Goal: Task Accomplishment & Management: Manage account settings

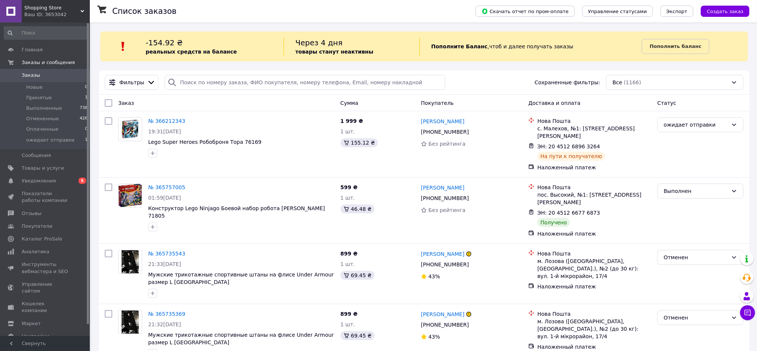
click at [33, 77] on span "Заказы" at bounding box center [31, 75] width 18 height 7
click at [34, 167] on span "Товары и услуги" at bounding box center [43, 168] width 42 height 7
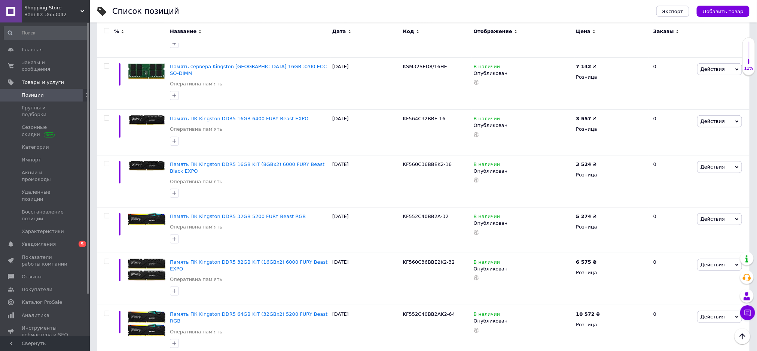
scroll to position [4822, 0]
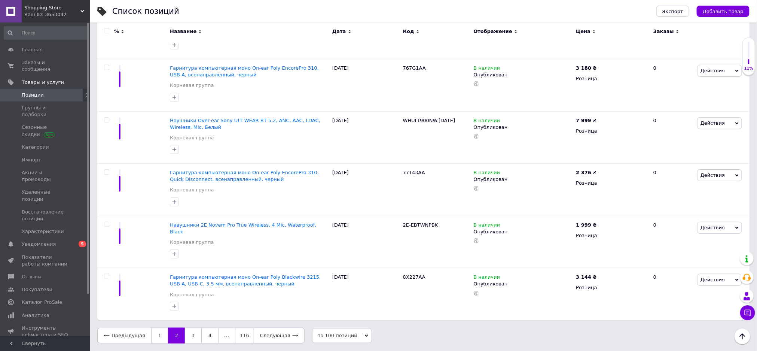
scroll to position [4632, 0]
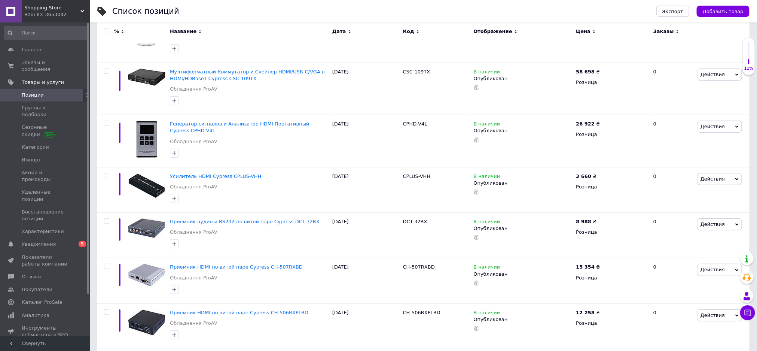
scroll to position [4788, 0]
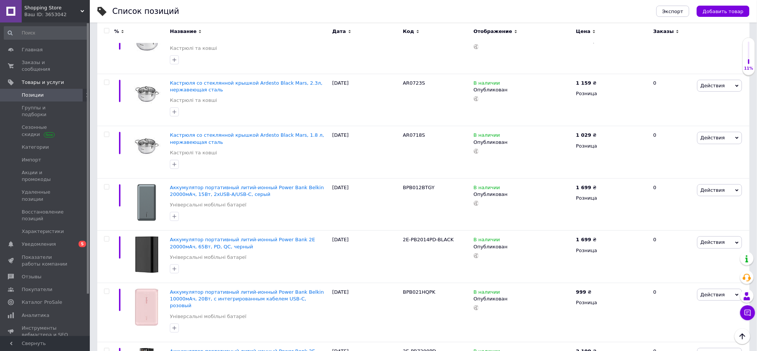
scroll to position [4923, 0]
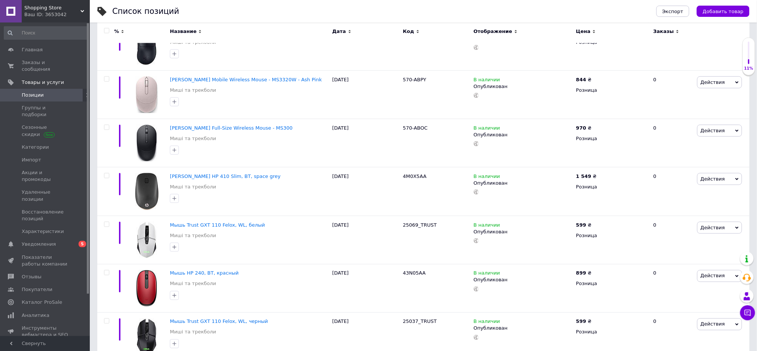
scroll to position [4689, 0]
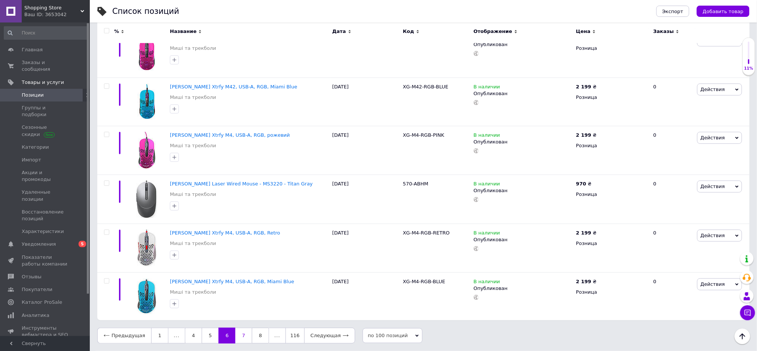
click at [243, 336] on link "7" at bounding box center [243, 335] width 16 height 16
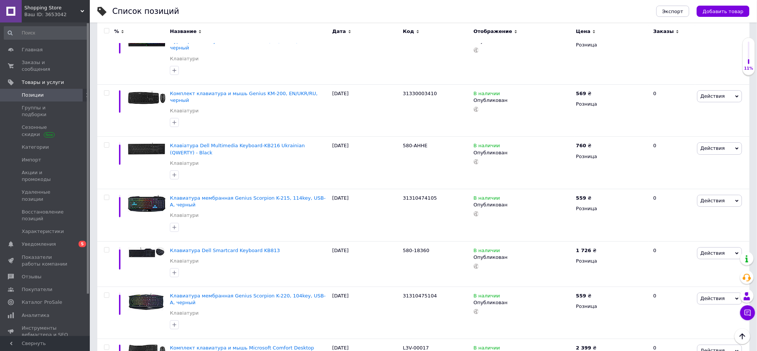
scroll to position [4822, 0]
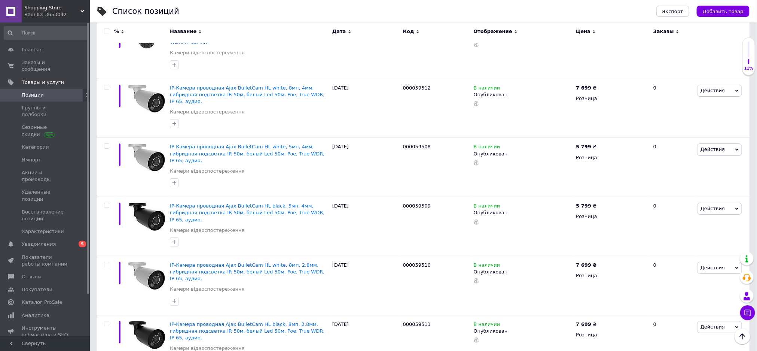
scroll to position [4875, 0]
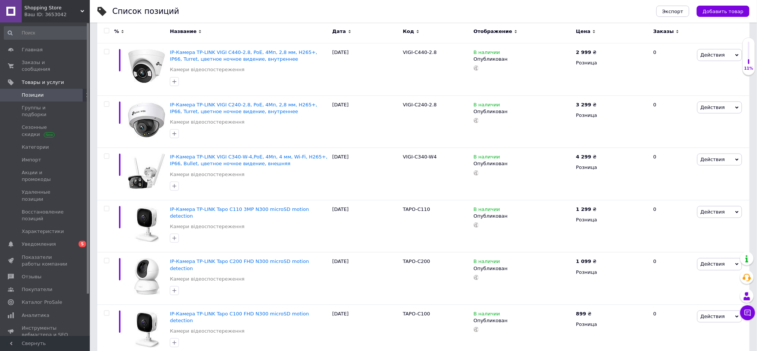
scroll to position [5030, 0]
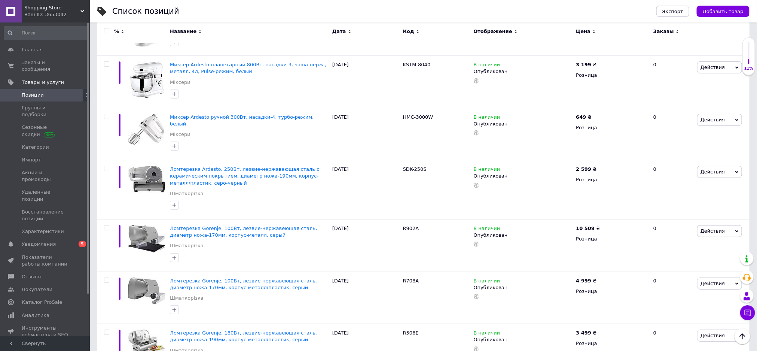
scroll to position [4872, 0]
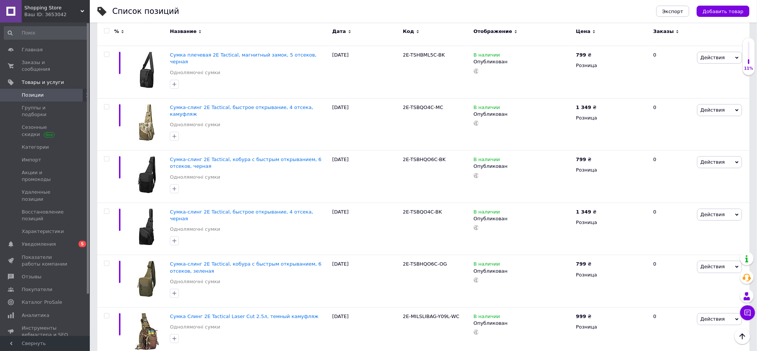
scroll to position [4858, 0]
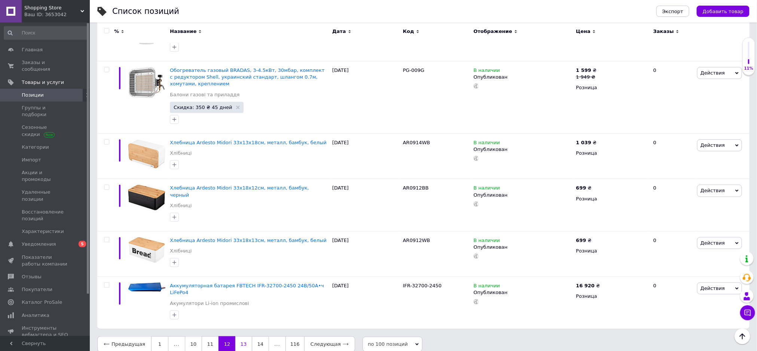
scroll to position [4801, 0]
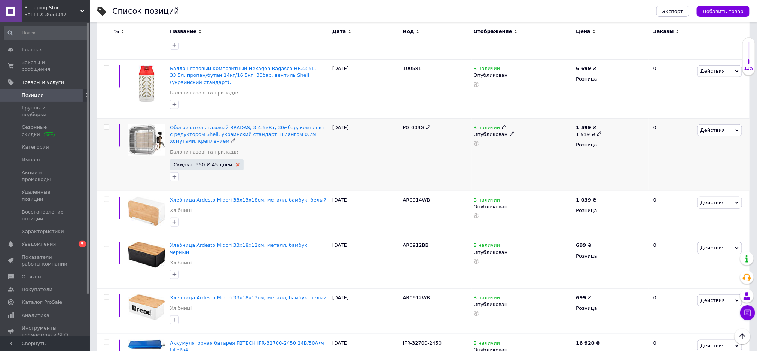
click at [236, 163] on icon at bounding box center [238, 165] width 4 height 4
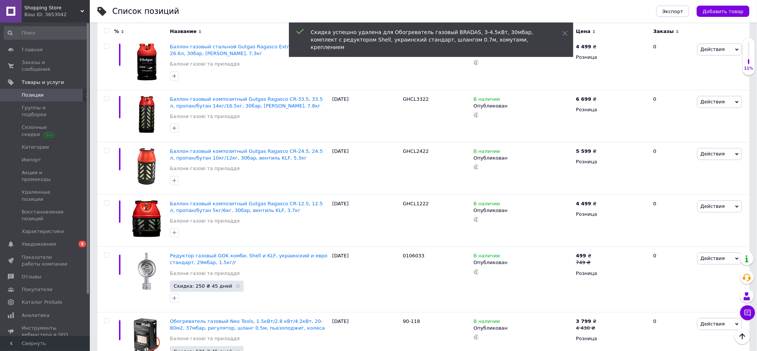
scroll to position [4353, 0]
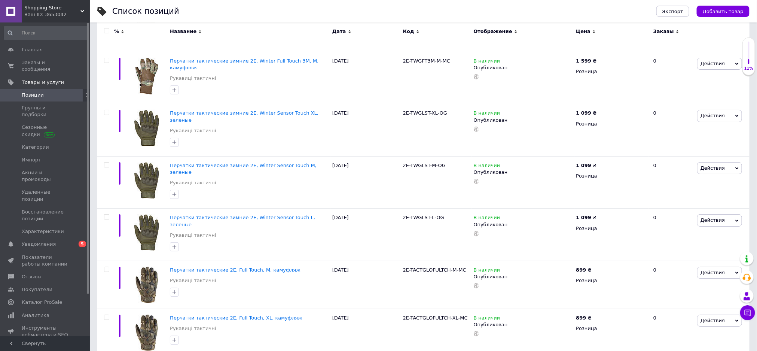
scroll to position [4774, 0]
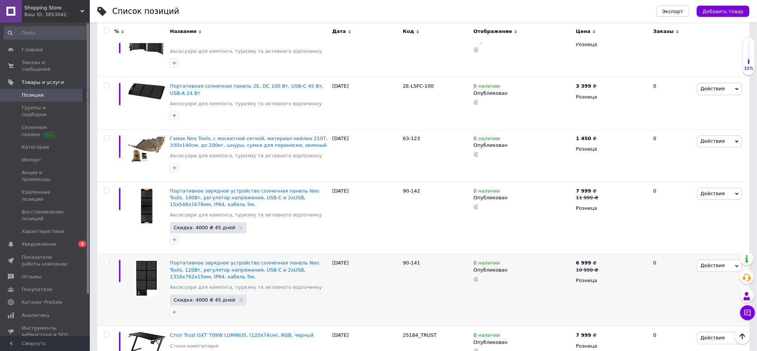
scroll to position [2565, 0]
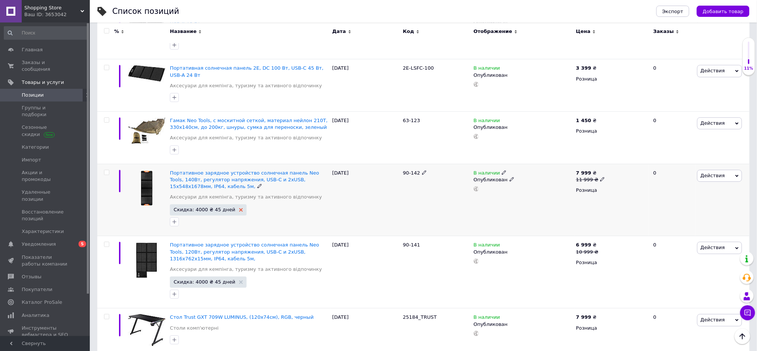
click at [239, 208] on use at bounding box center [241, 210] width 4 height 4
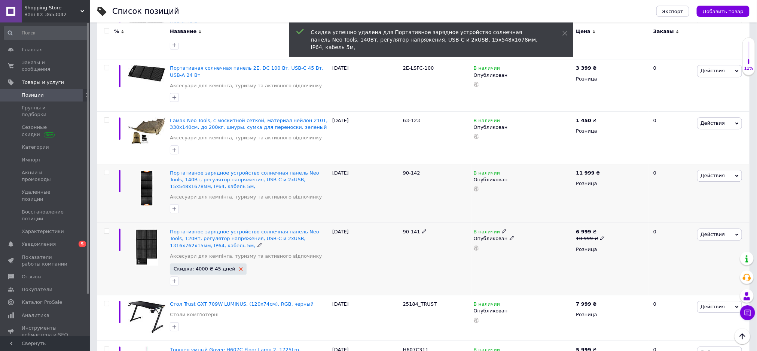
click at [239, 267] on icon at bounding box center [241, 269] width 4 height 4
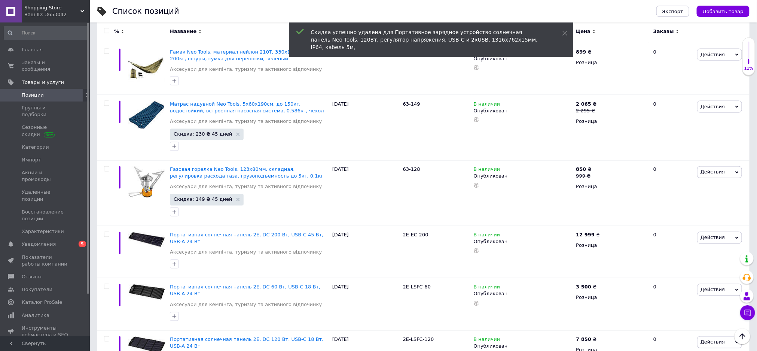
scroll to position [2092, 0]
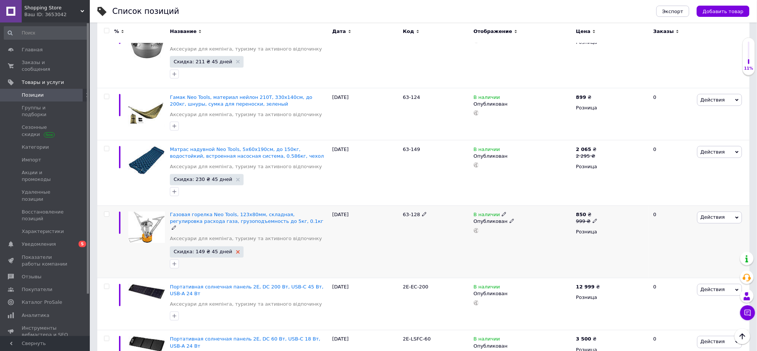
click at [236, 250] on use at bounding box center [238, 252] width 4 height 4
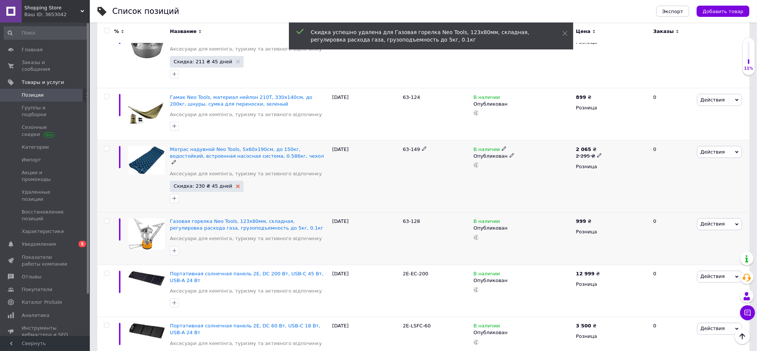
click at [236, 185] on icon at bounding box center [238, 187] width 4 height 4
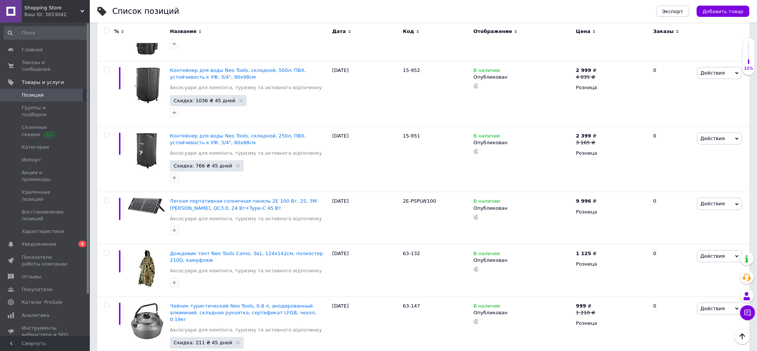
scroll to position [1847, 0]
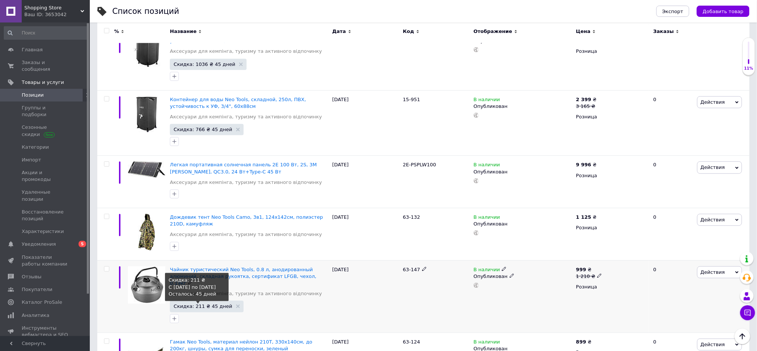
click at [225, 304] on span "Скидка: 211 ₴ 45 дней" at bounding box center [207, 306] width 66 height 5
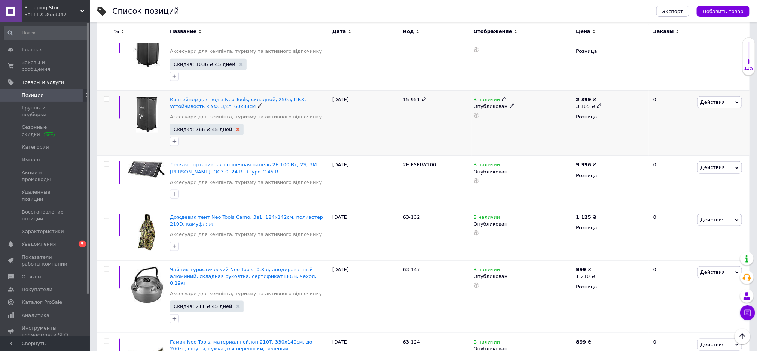
click at [236, 128] on icon at bounding box center [238, 130] width 4 height 4
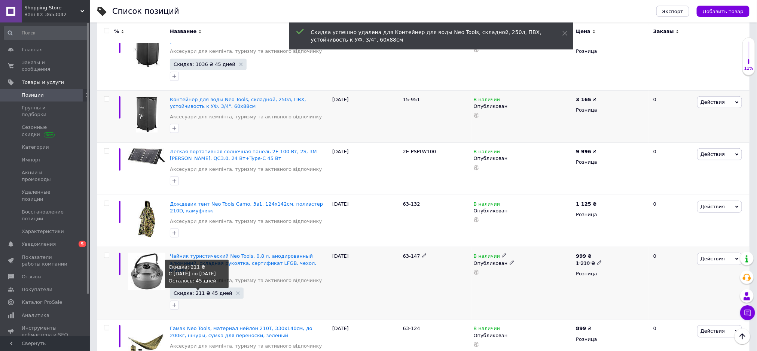
click at [227, 290] on span "Скидка: 211 ₴ 45 дней" at bounding box center [207, 292] width 66 height 5
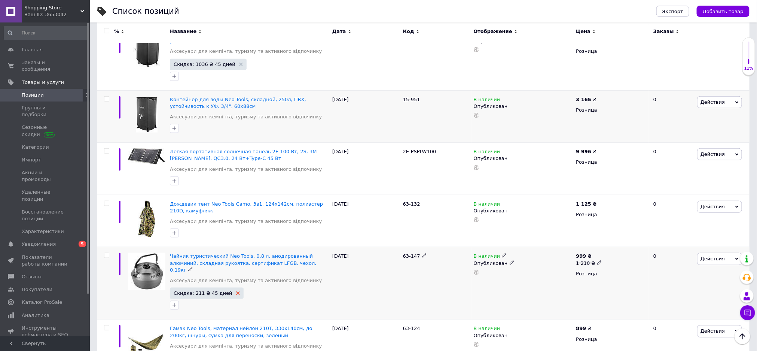
click at [236, 291] on icon at bounding box center [238, 293] width 4 height 4
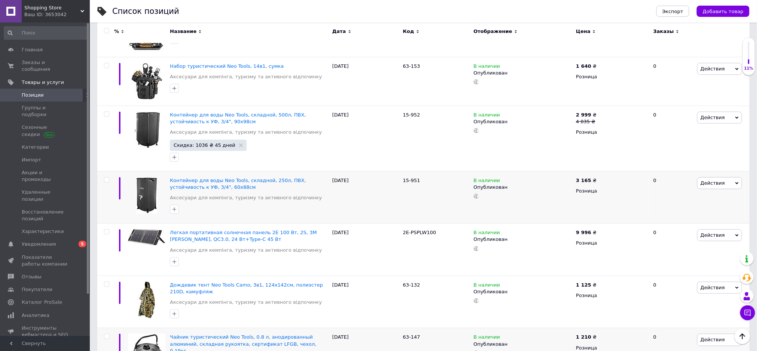
scroll to position [1703, 0]
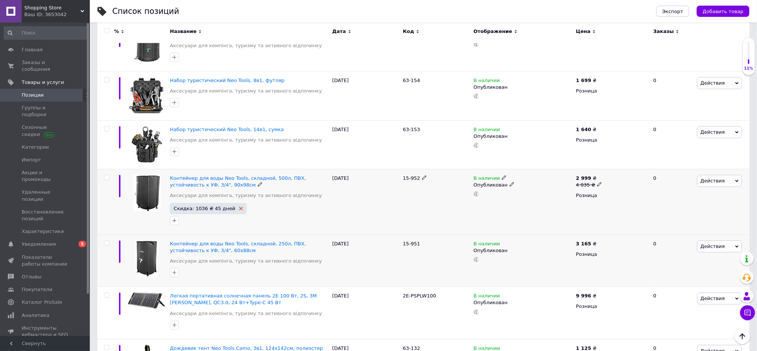
click at [239, 207] on use at bounding box center [241, 209] width 4 height 4
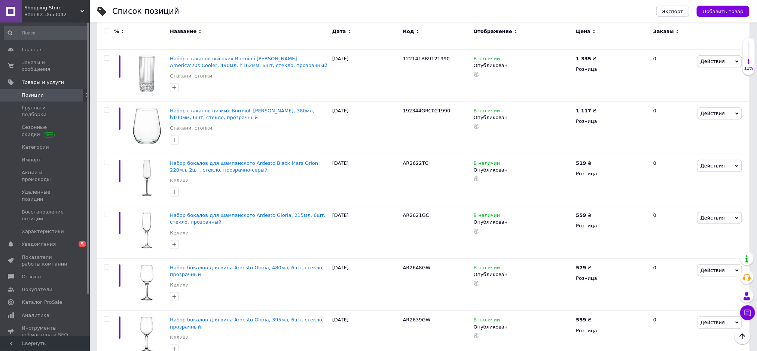
scroll to position [4957, 0]
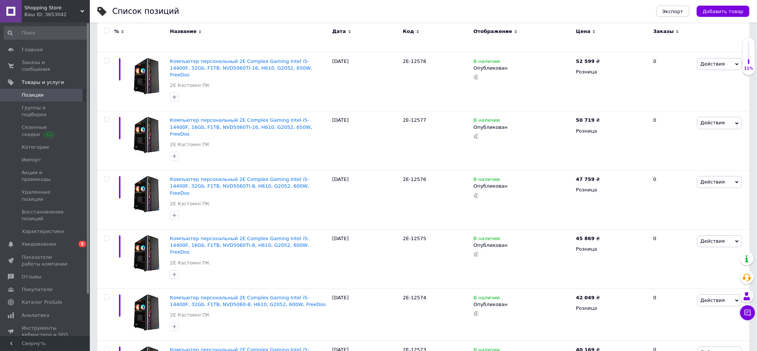
scroll to position [5013, 0]
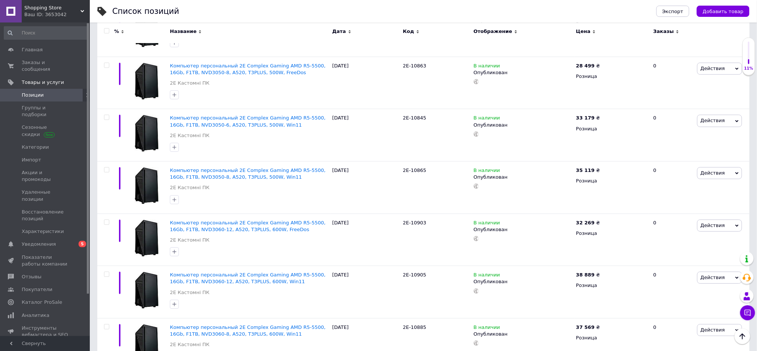
scroll to position [5078, 0]
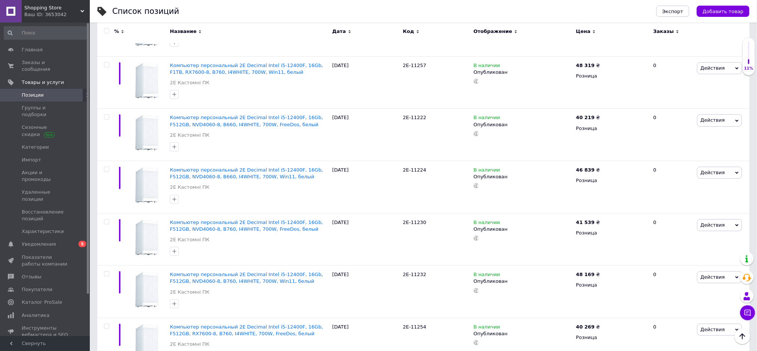
scroll to position [5078, 0]
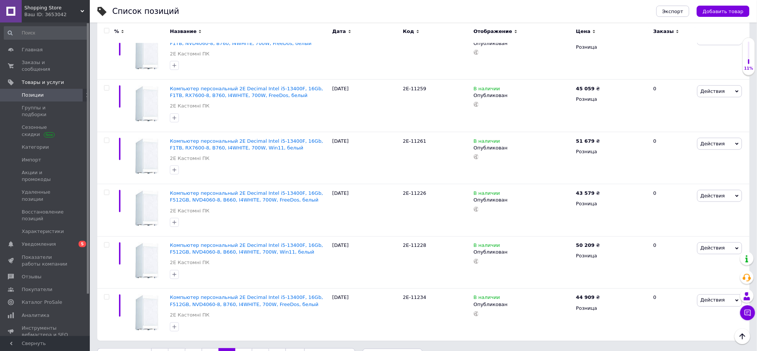
click at [237, 348] on link "17" at bounding box center [243, 356] width 16 height 16
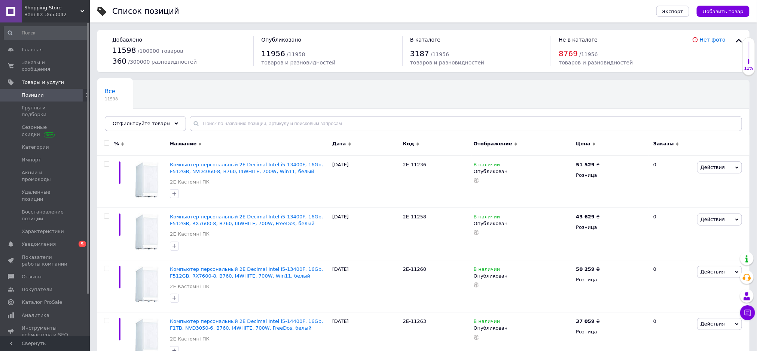
scroll to position [5078, 0]
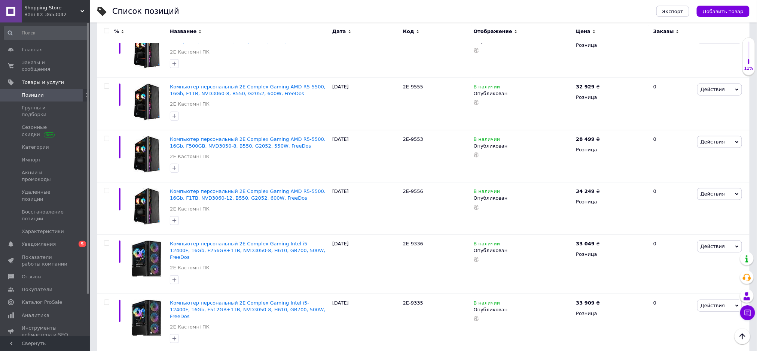
scroll to position [5078, 0]
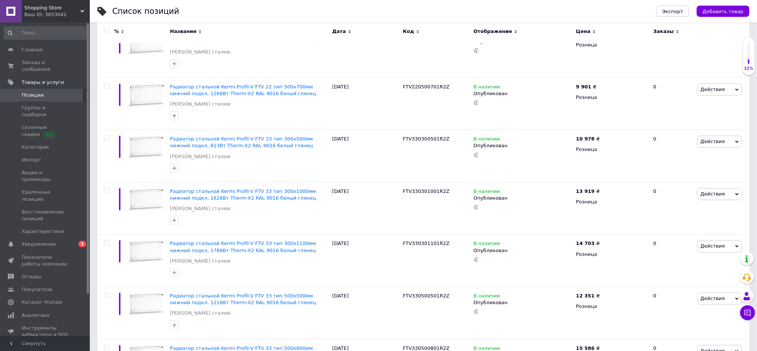
scroll to position [4980, 0]
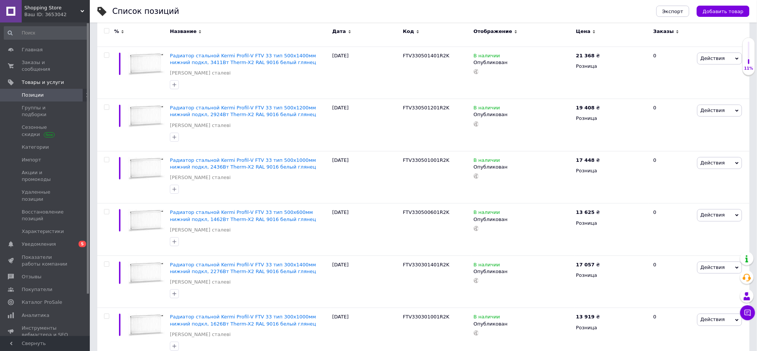
scroll to position [5078, 0]
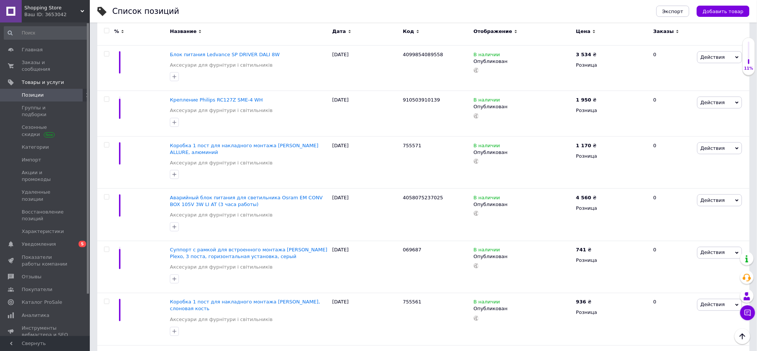
scroll to position [5039, 0]
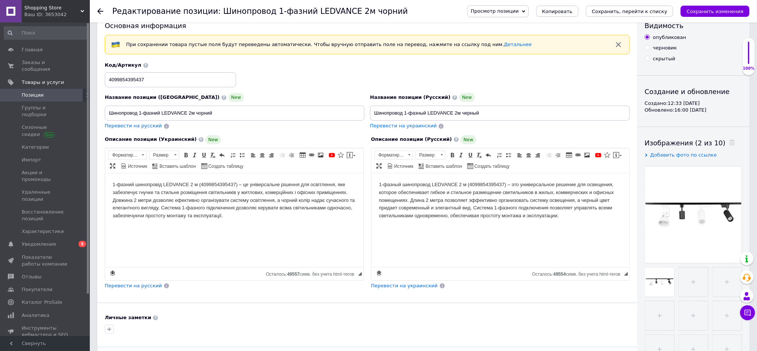
scroll to position [18, 0]
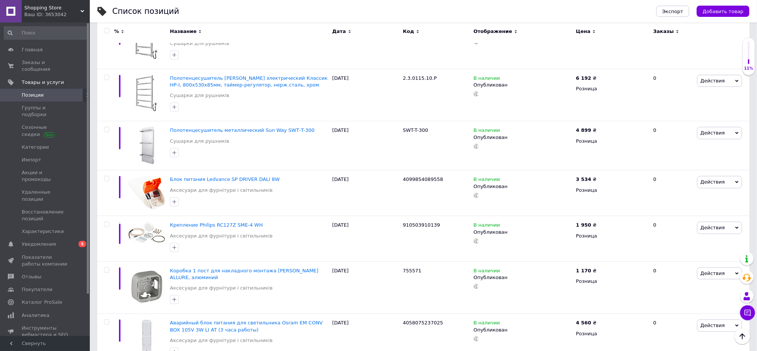
scroll to position [5039, 0]
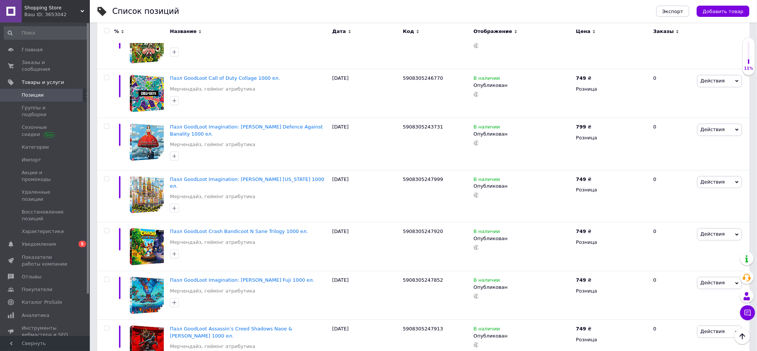
scroll to position [4824, 0]
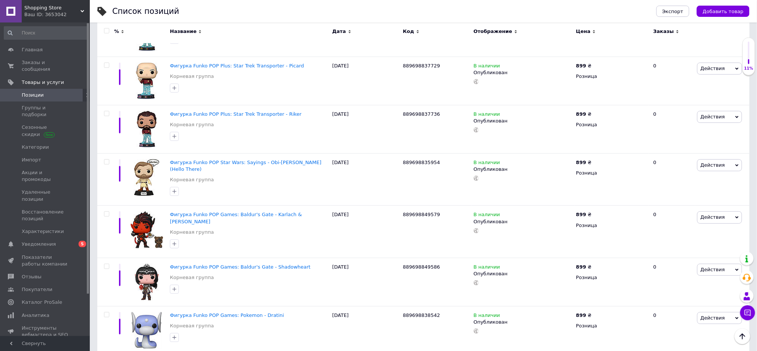
scroll to position [4761, 0]
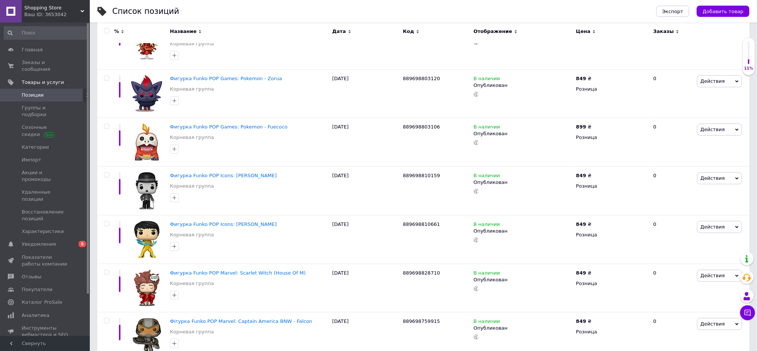
scroll to position [4680, 0]
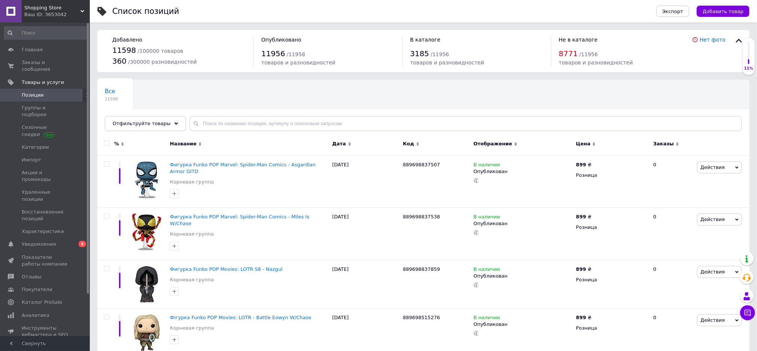
scroll to position [4688, 0]
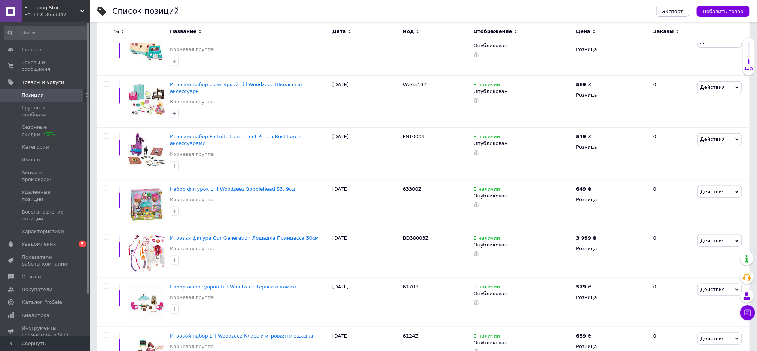
scroll to position [4721, 0]
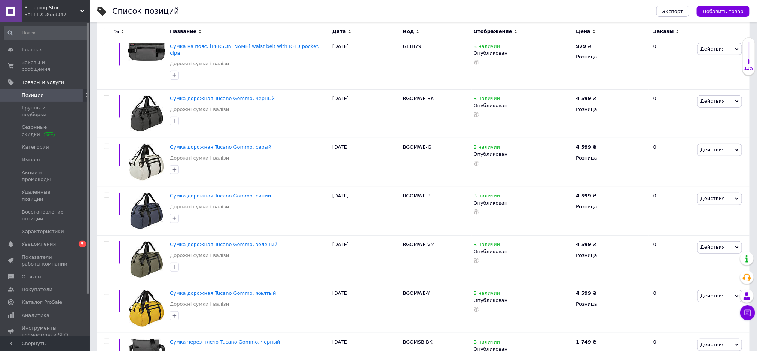
scroll to position [4827, 0]
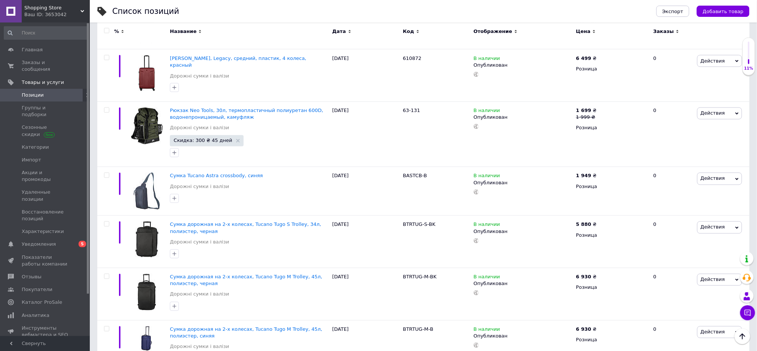
scroll to position [643, 0]
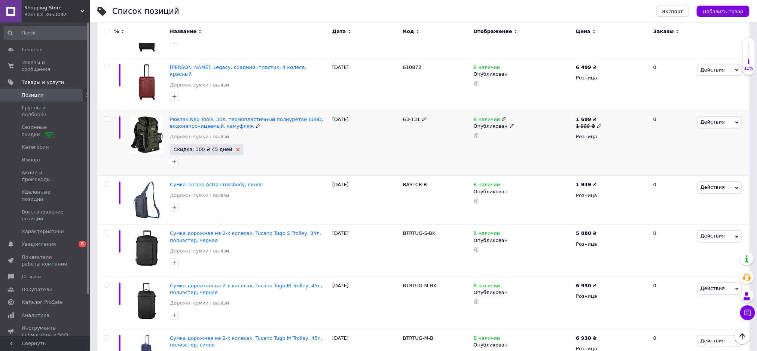
click at [236, 148] on icon at bounding box center [238, 150] width 4 height 4
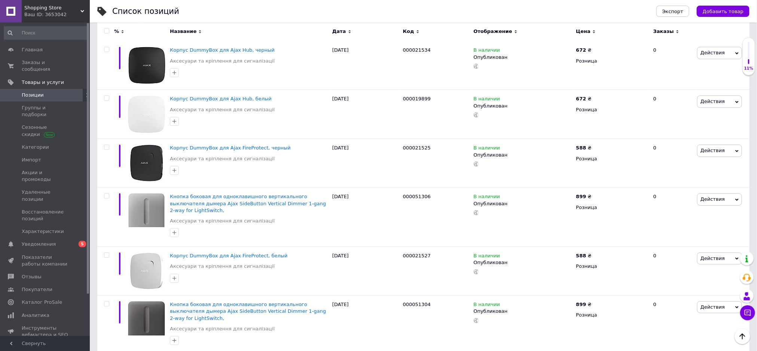
scroll to position [4953, 0]
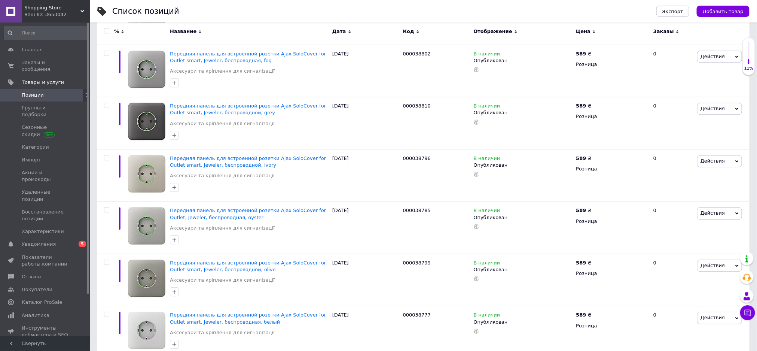
scroll to position [5164, 0]
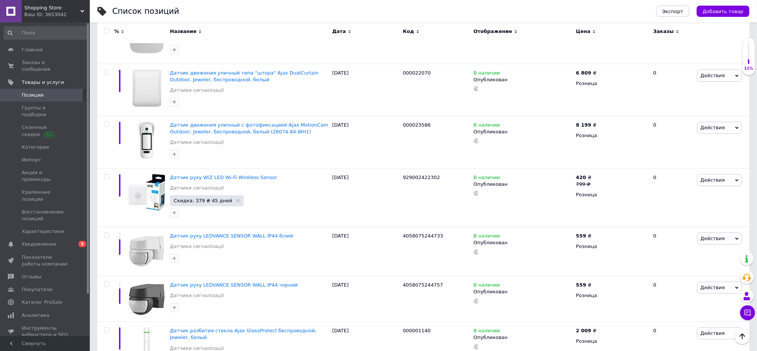
scroll to position [5034, 0]
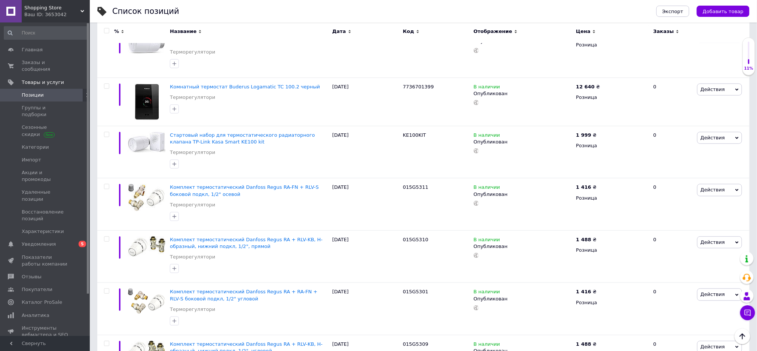
scroll to position [4851, 0]
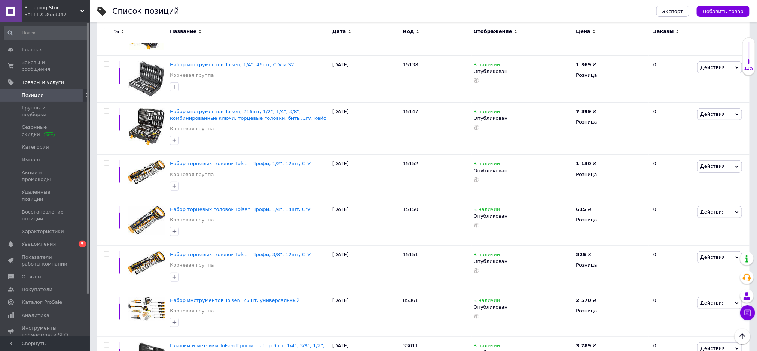
scroll to position [4937, 0]
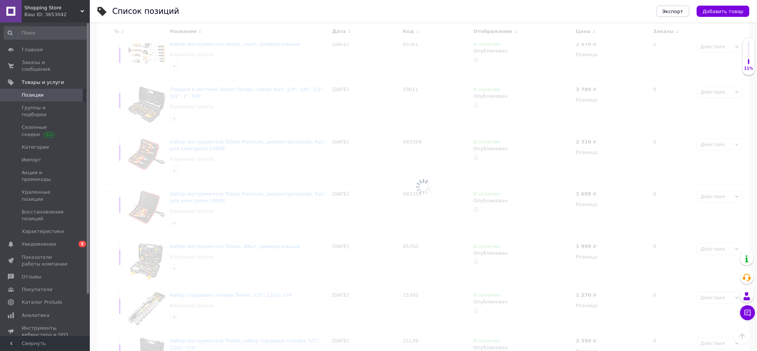
click at [64, 241] on span "Уведомления" at bounding box center [46, 244] width 48 height 7
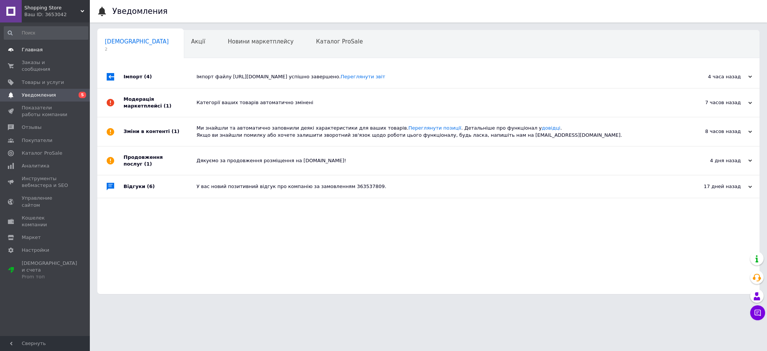
click at [28, 48] on span "Главная" at bounding box center [32, 49] width 21 height 7
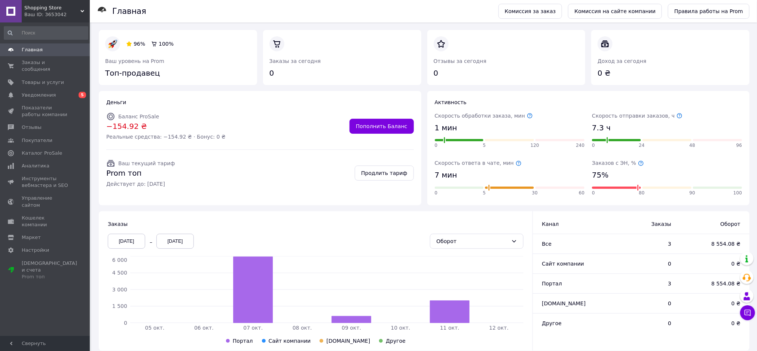
click at [17, 8] on link at bounding box center [11, 11] width 22 height 22
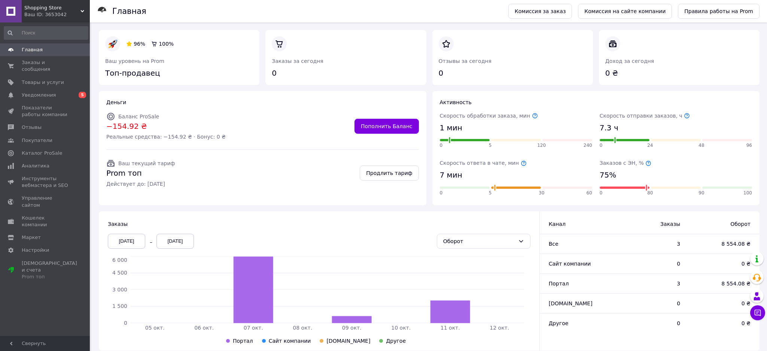
click at [17, 8] on link at bounding box center [11, 11] width 22 height 22
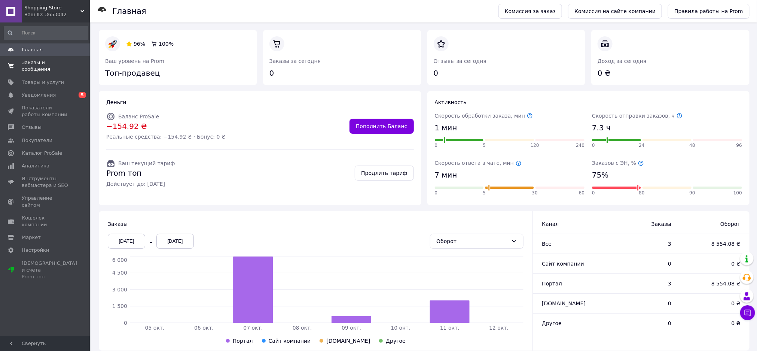
click at [44, 64] on span "Заказы и сообщения" at bounding box center [46, 65] width 48 height 13
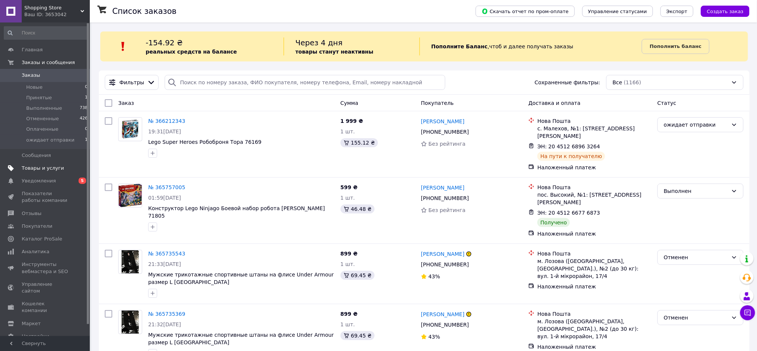
click at [62, 172] on link "Товары и услуги" at bounding box center [46, 168] width 92 height 13
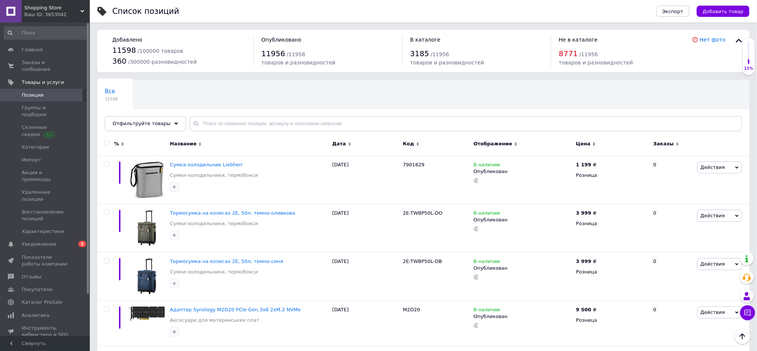
scroll to position [4822, 0]
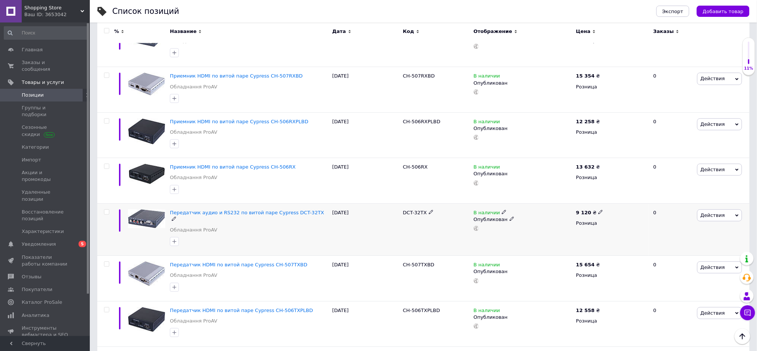
scroll to position [4788, 0]
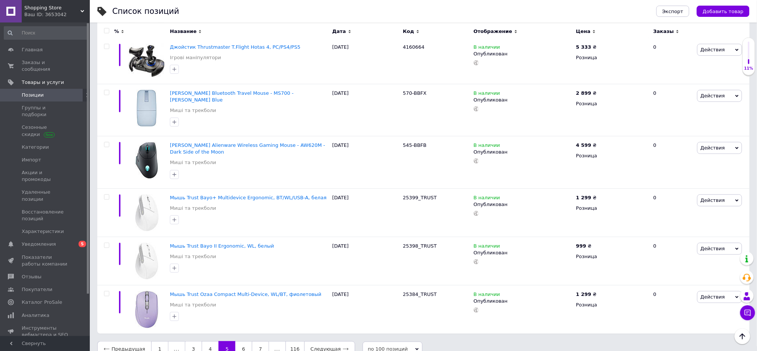
scroll to position [4708, 0]
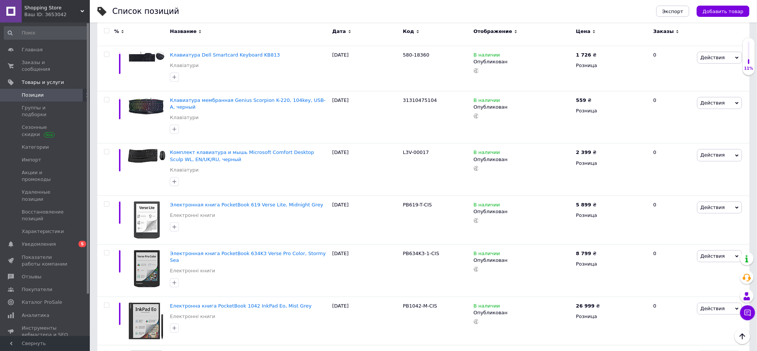
scroll to position [4822, 0]
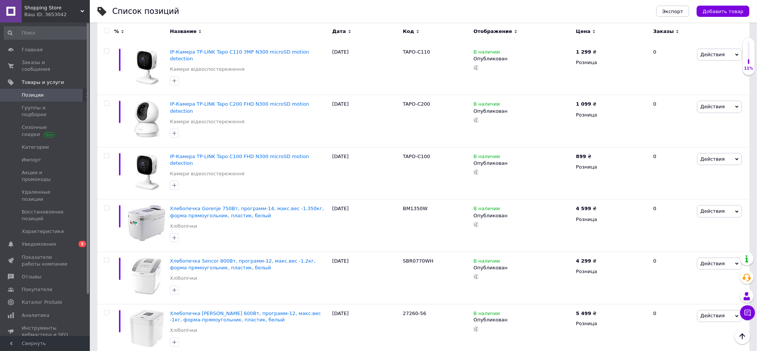
scroll to position [5005, 0]
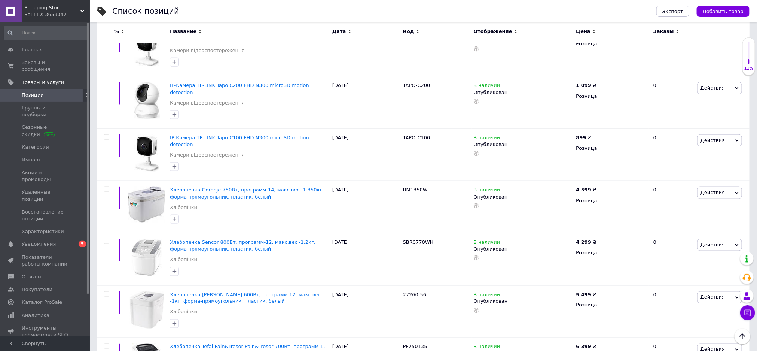
click at [31, 299] on span "Каталог ProSale" at bounding box center [42, 302] width 40 height 7
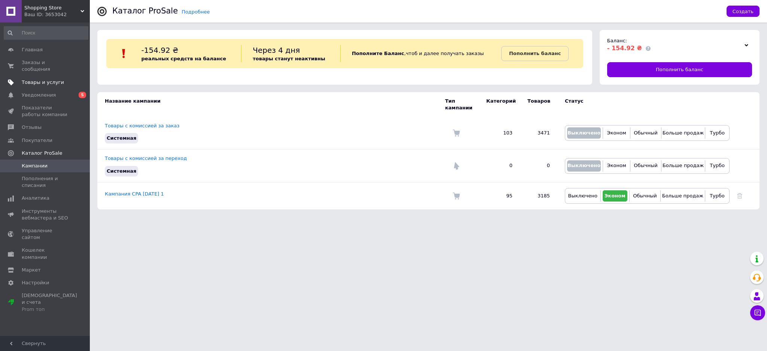
click at [57, 81] on ul "Главная Заказы и сообщения 0 0 Товары и услуги Уведомления 0 5 Показатели работ…" at bounding box center [46, 179] width 92 height 272
click at [54, 92] on span "Уведомления" at bounding box center [46, 95] width 48 height 7
